Goal: Answer question/provide support: Share knowledge or assist other users

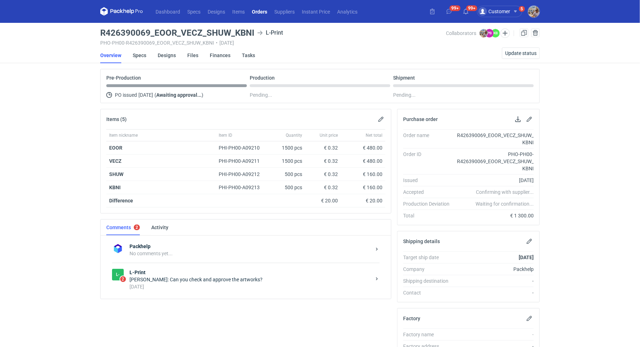
click at [216, 273] on strong "L-Print" at bounding box center [251, 272] width 242 height 7
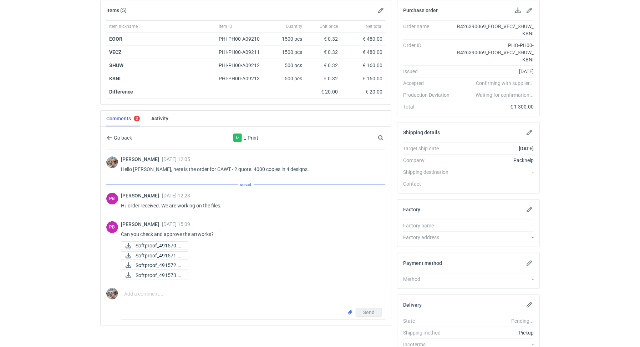
scroll to position [140, 0]
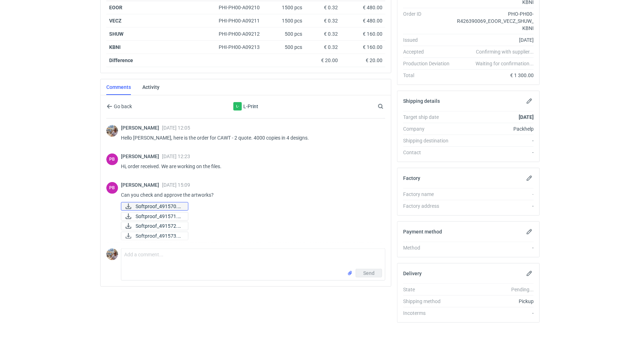
click at [167, 204] on span "Softproof_491570.pdf" at bounding box center [159, 206] width 47 height 8
click at [165, 212] on span "Softproof_491571.pdf" at bounding box center [159, 216] width 47 height 8
click at [166, 223] on span "Softproof_491572.pdf" at bounding box center [159, 226] width 47 height 8
click at [165, 233] on span "Softproof_491573.pdf" at bounding box center [159, 236] width 47 height 8
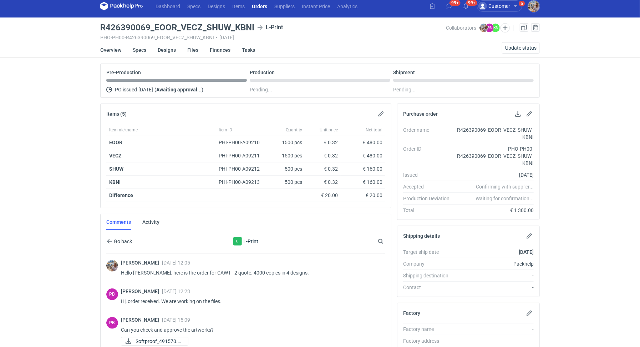
scroll to position [0, 0]
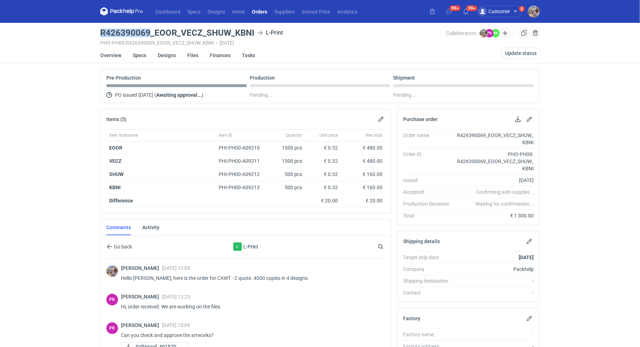
drag, startPoint x: 148, startPoint y: 31, endPoint x: 102, endPoint y: 31, distance: 46.7
click at [102, 31] on h3 "R426390069_EOOR_VECZ_SHUW_KBNI" at bounding box center [177, 33] width 154 height 9
copy h3 "R426390069"
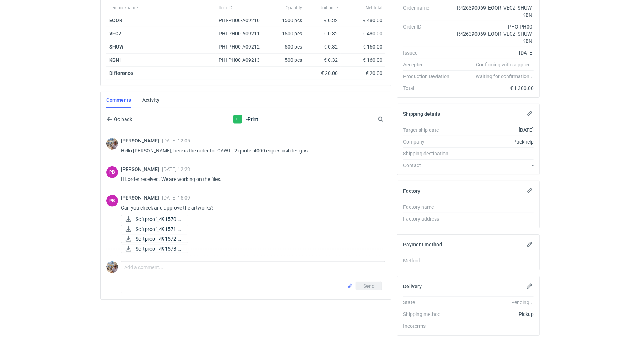
scroll to position [140, 0]
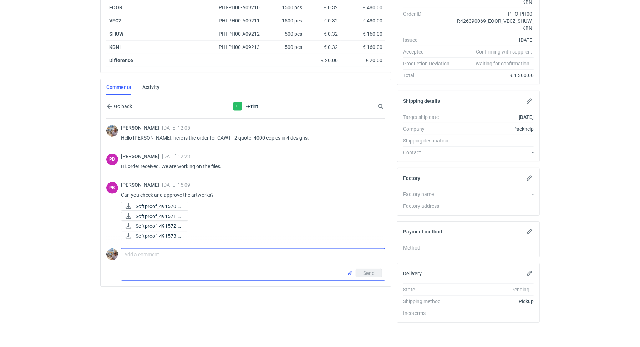
click at [162, 260] on textarea "Comment message" at bounding box center [253, 259] width 264 height 20
type textarea "Hey [PERSON_NAME], all looks good. Thank You"
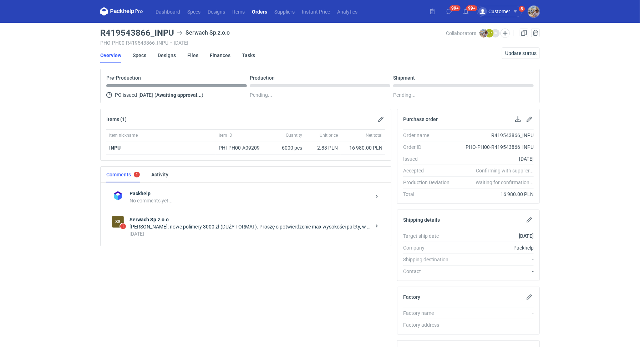
click at [223, 224] on div "Łukasz Postawa: nowe polimery 3000 zł (DUŻY FORMAT). Proszę o potwierdzenie max…" at bounding box center [251, 226] width 242 height 7
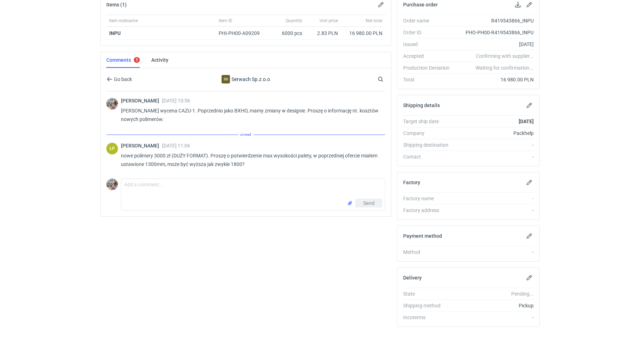
scroll to position [119, 0]
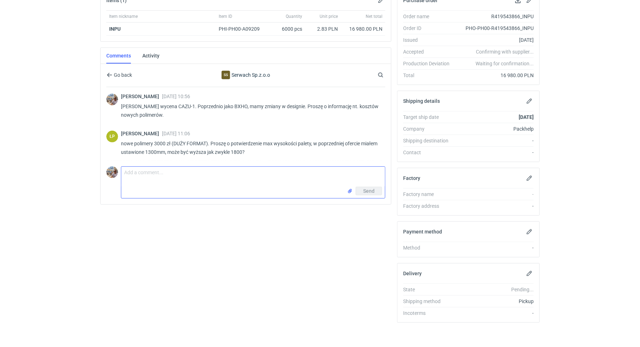
click at [170, 182] on textarea "Comment message" at bounding box center [253, 177] width 264 height 20
type textarea "Dzień dobry. Jak najbardziej może być 1800mm"
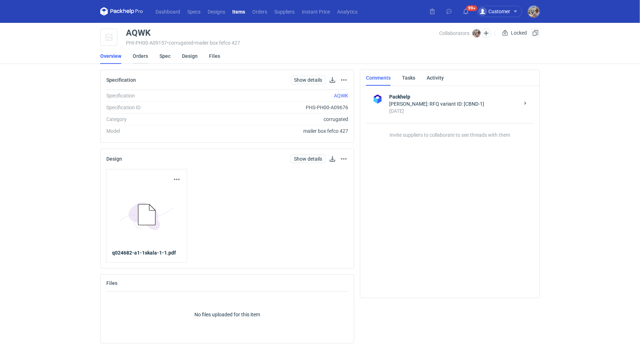
click at [135, 55] on link "Orders" at bounding box center [140, 56] width 15 height 16
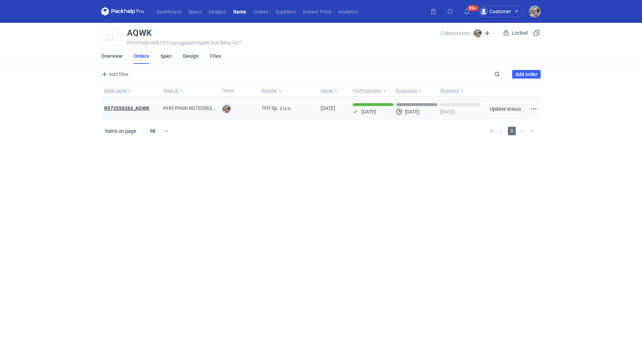
click at [132, 107] on strong "R073356263_AQWK" at bounding box center [126, 108] width 45 height 6
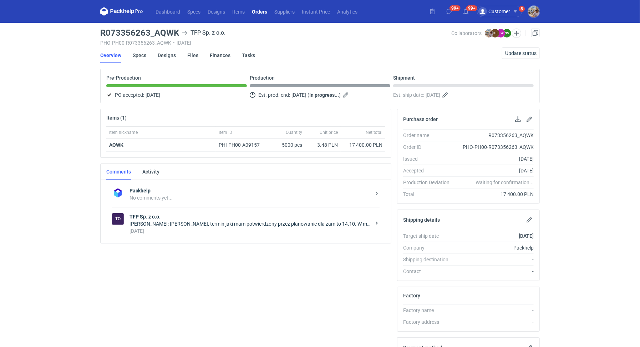
click at [222, 223] on div "Natalia Stępak: Panie Michale, termin jaki mam potwierdzony przez planowanie dl…" at bounding box center [251, 223] width 242 height 7
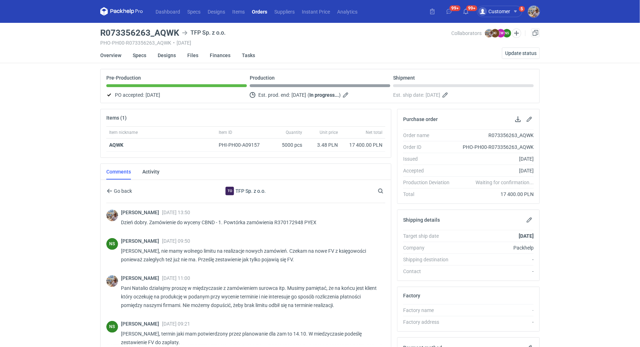
drag, startPoint x: 427, startPoint y: 95, endPoint x: 452, endPoint y: 94, distance: 25.3
click at [440, 94] on span "14/10/2025" at bounding box center [433, 95] width 15 height 9
copy span "14/10/2025"
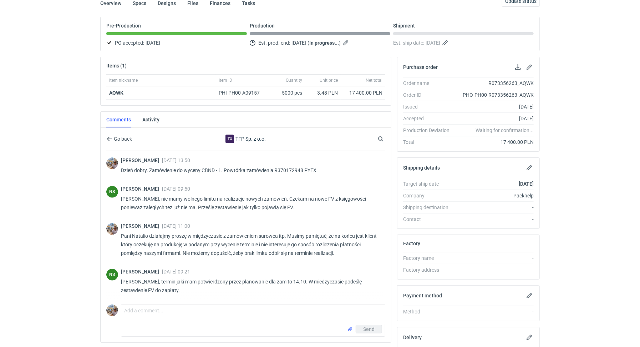
scroll to position [116, 0]
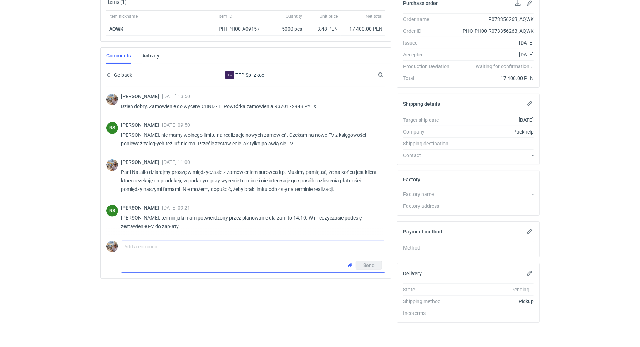
click at [173, 245] on textarea "Comment message" at bounding box center [253, 251] width 264 height 20
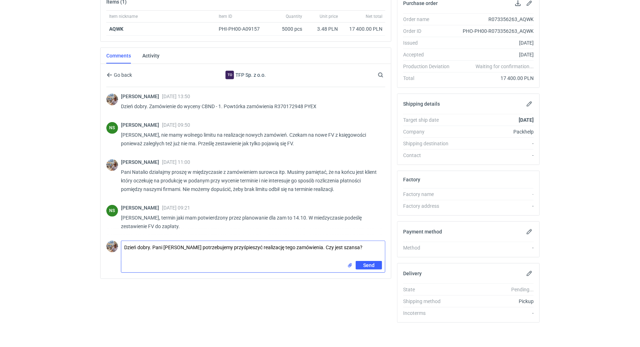
type textarea "Dzień dobry. Pani Natalio potrzebujemy przyśpieszyć realizację tego zamówienia.…"
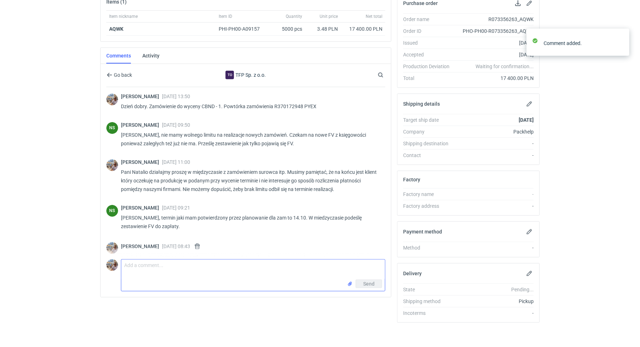
scroll to position [12, 0]
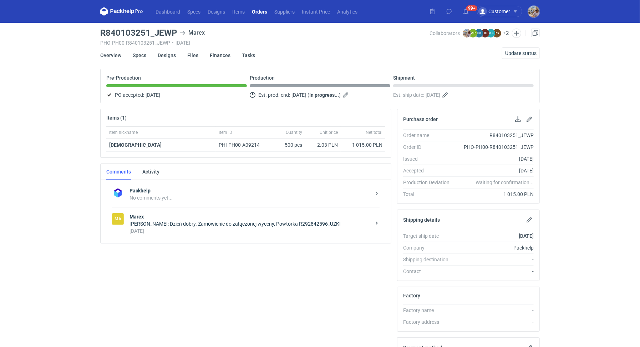
click at [178, 220] on div "[PERSON_NAME]: Dzień dobry. Zamówienie do załączonej wyceny, Powtórka R29284259…" at bounding box center [251, 223] width 242 height 7
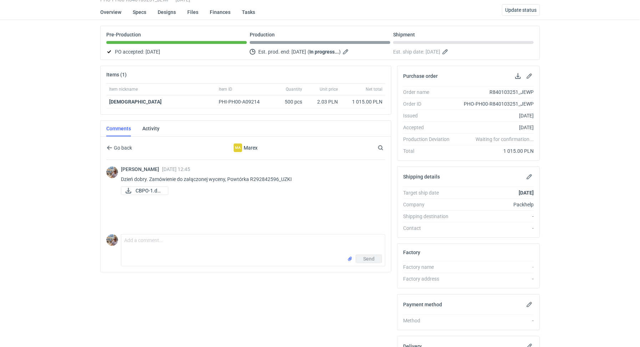
scroll to position [47, 0]
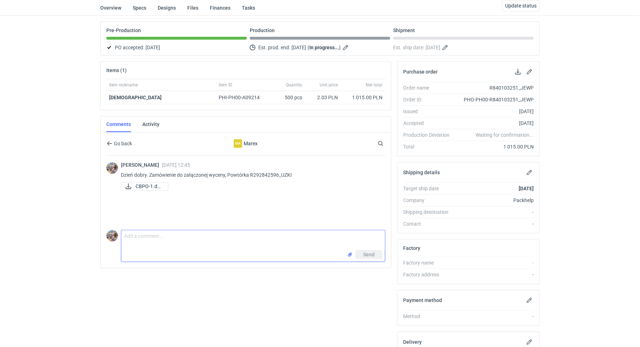
click at [176, 241] on textarea "Comment message" at bounding box center [253, 240] width 264 height 20
type textarea "Dzień dobry. Pani Joanno czy tutaj termin realizacji to na pewno 22/11?"
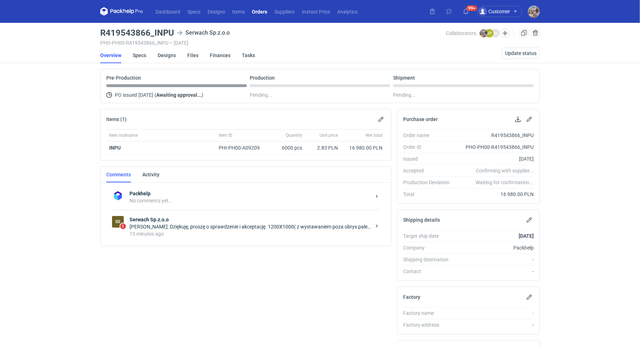
click at [284, 233] on div "15 minutes ago" at bounding box center [251, 233] width 242 height 7
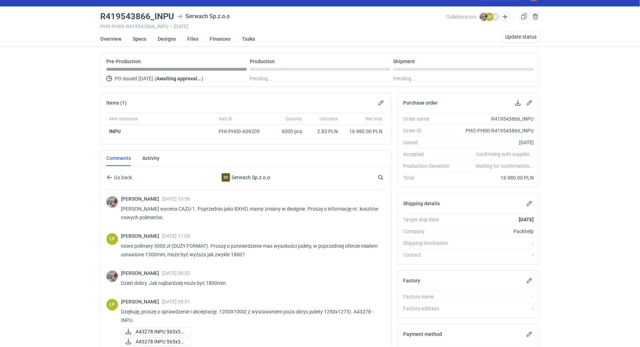
scroll to position [60, 0]
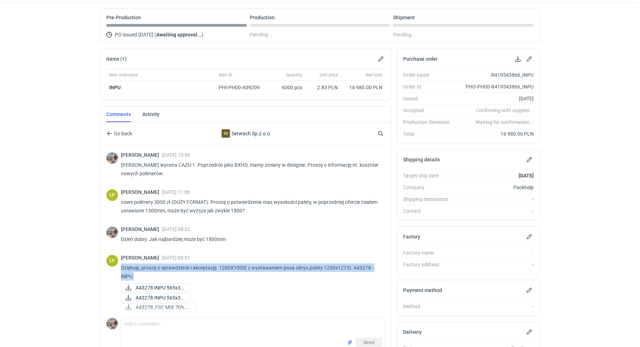
drag, startPoint x: 137, startPoint y: 274, endPoint x: 120, endPoint y: 264, distance: 20.0
click at [120, 264] on div "ŁP Łukasz Postawa 06 Oct 2025 08:51 Dziękuję, proszę o sprawdzenie i akceptację…" at bounding box center [245, 283] width 279 height 67
copy p "Dziękuję, proszę o sprawdzenie i akceptację. 1200X1000( z wystawaniem poza obry…"
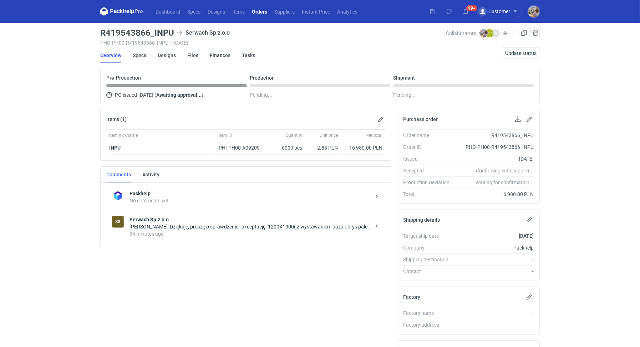
click at [241, 225] on div "[PERSON_NAME]: Dziękuję, proszę o sprawdzenie i akceptację. 1200X1000( z wystaw…" at bounding box center [251, 226] width 242 height 7
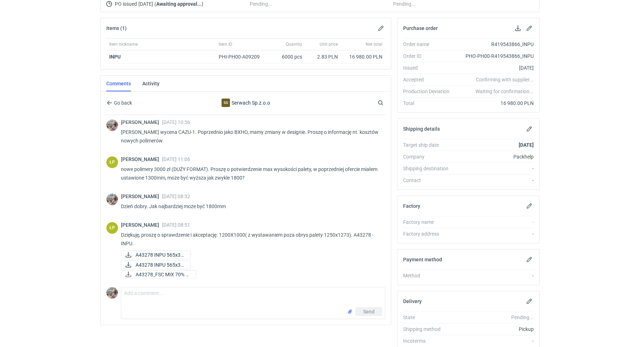
scroll to position [119, 0]
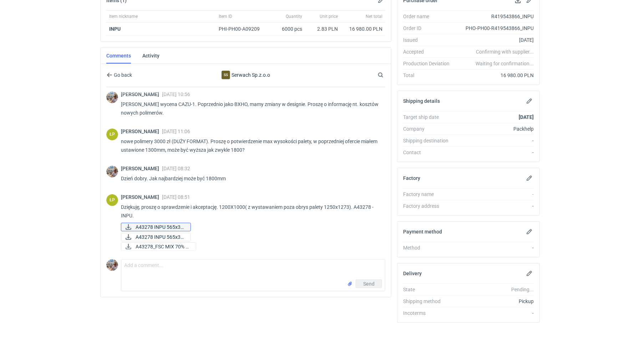
click at [177, 224] on span "A43278 INPU 565x37..." at bounding box center [160, 227] width 49 height 8
click at [168, 233] on span "A43278 INPU 565x37..." at bounding box center [160, 237] width 49 height 8
click at [168, 243] on span "A43278_FSC MIX 70% R..." at bounding box center [163, 247] width 55 height 8
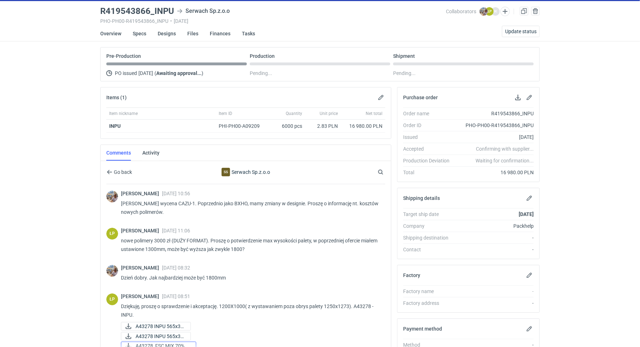
scroll to position [0, 0]
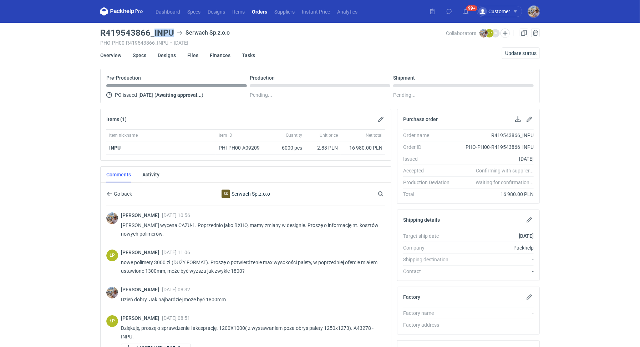
drag, startPoint x: 175, startPoint y: 32, endPoint x: 154, endPoint y: 32, distance: 21.4
click at [154, 32] on div "R419543866_INPU Serwach Sp.z.o.o" at bounding box center [273, 33] width 346 height 9
copy h3 "INPU"
click at [173, 34] on h3 "R419543866_INPU" at bounding box center [137, 33] width 74 height 9
drag, startPoint x: 174, startPoint y: 32, endPoint x: 152, endPoint y: 32, distance: 22.8
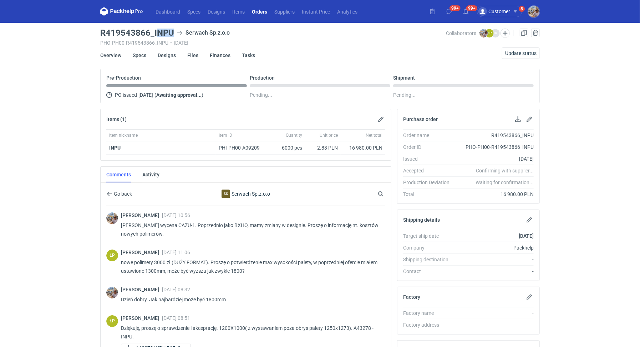
click at [158, 32] on div "R419543866_INPU Serwach Sp.z.o.o" at bounding box center [273, 33] width 346 height 9
click at [154, 32] on h3 "R419543866_INPU" at bounding box center [137, 33] width 74 height 9
drag, startPoint x: 154, startPoint y: 32, endPoint x: 173, endPoint y: 32, distance: 19.6
click at [173, 32] on h3 "R419543866_INPU" at bounding box center [137, 33] width 74 height 9
copy h3 "INPU"
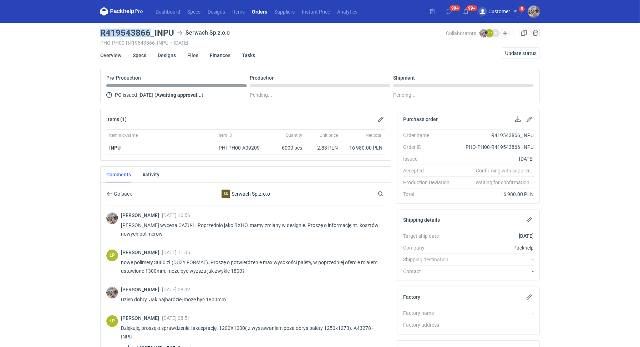
drag, startPoint x: 149, startPoint y: 31, endPoint x: 102, endPoint y: 31, distance: 46.4
click at [102, 31] on h3 "R419543866_INPU" at bounding box center [137, 33] width 74 height 9
copy h3 "R419543866"
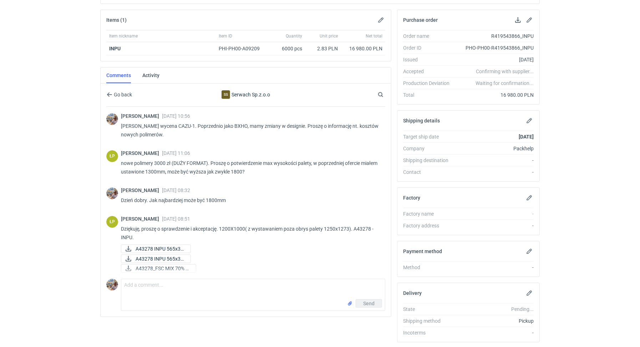
scroll to position [22, 0]
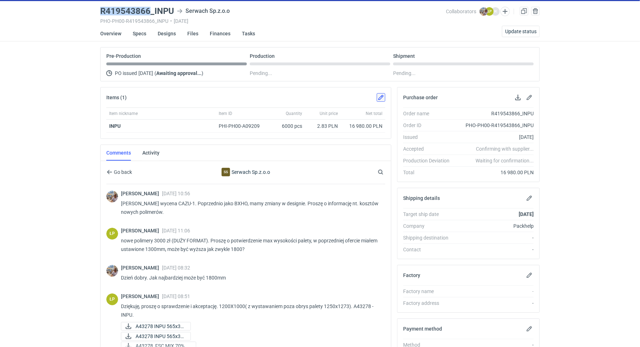
click at [381, 97] on button "button" at bounding box center [381, 97] width 9 height 9
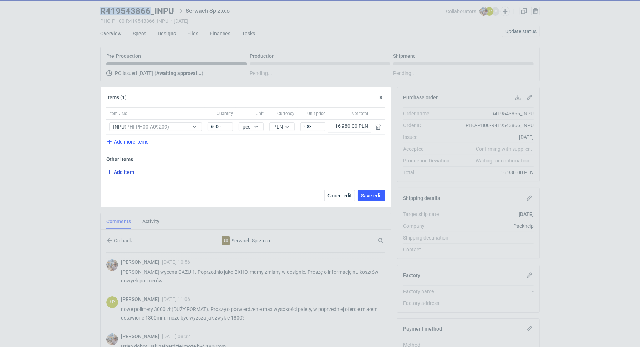
click at [127, 169] on span "Add item" at bounding box center [119, 172] width 29 height 9
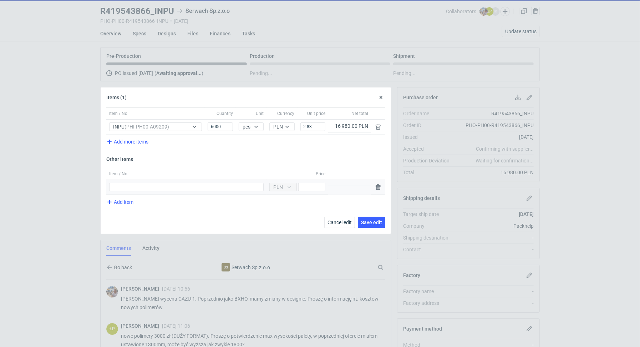
click at [132, 181] on div "Item / No." at bounding box center [186, 187] width 160 height 15
click at [135, 186] on input "Item / No." at bounding box center [186, 187] width 155 height 9
type input "Polimer"
click at [323, 185] on input "Price" at bounding box center [311, 187] width 27 height 9
type input "3000"
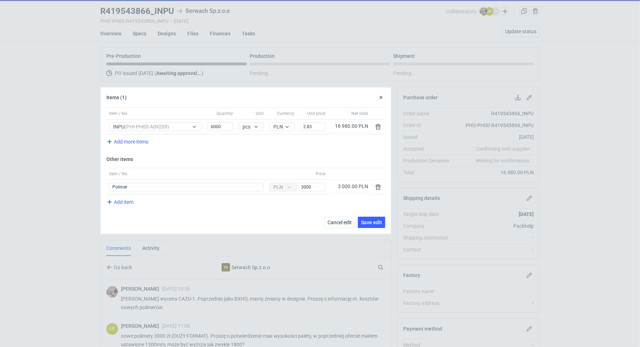
click at [371, 214] on div "Item / No. Quantity Unit Currency Unit price Net total Item / No. INPU (PHI-PH0…" at bounding box center [246, 170] width 290 height 126
click at [372, 220] on span "Save edit" at bounding box center [371, 222] width 21 height 5
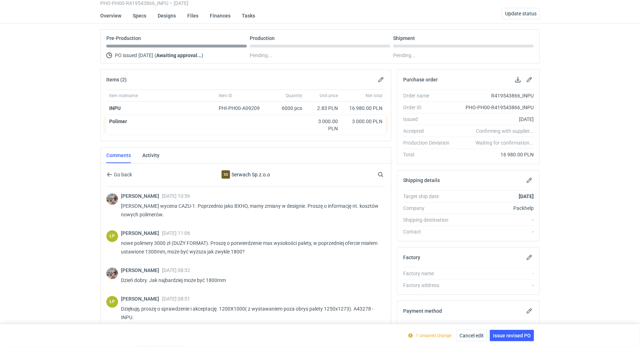
scroll to position [0, 0]
